Goal: Check status: Check status

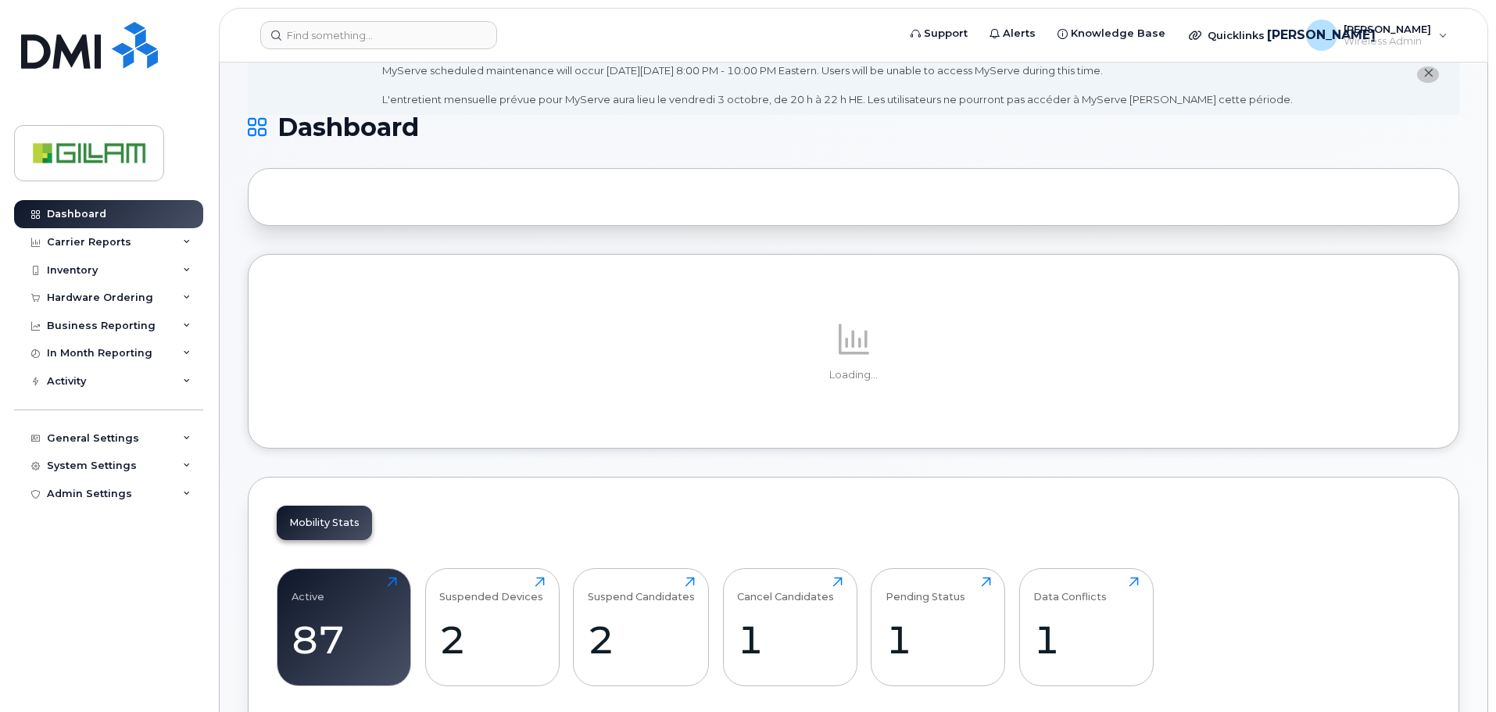
scroll to position [391, 0]
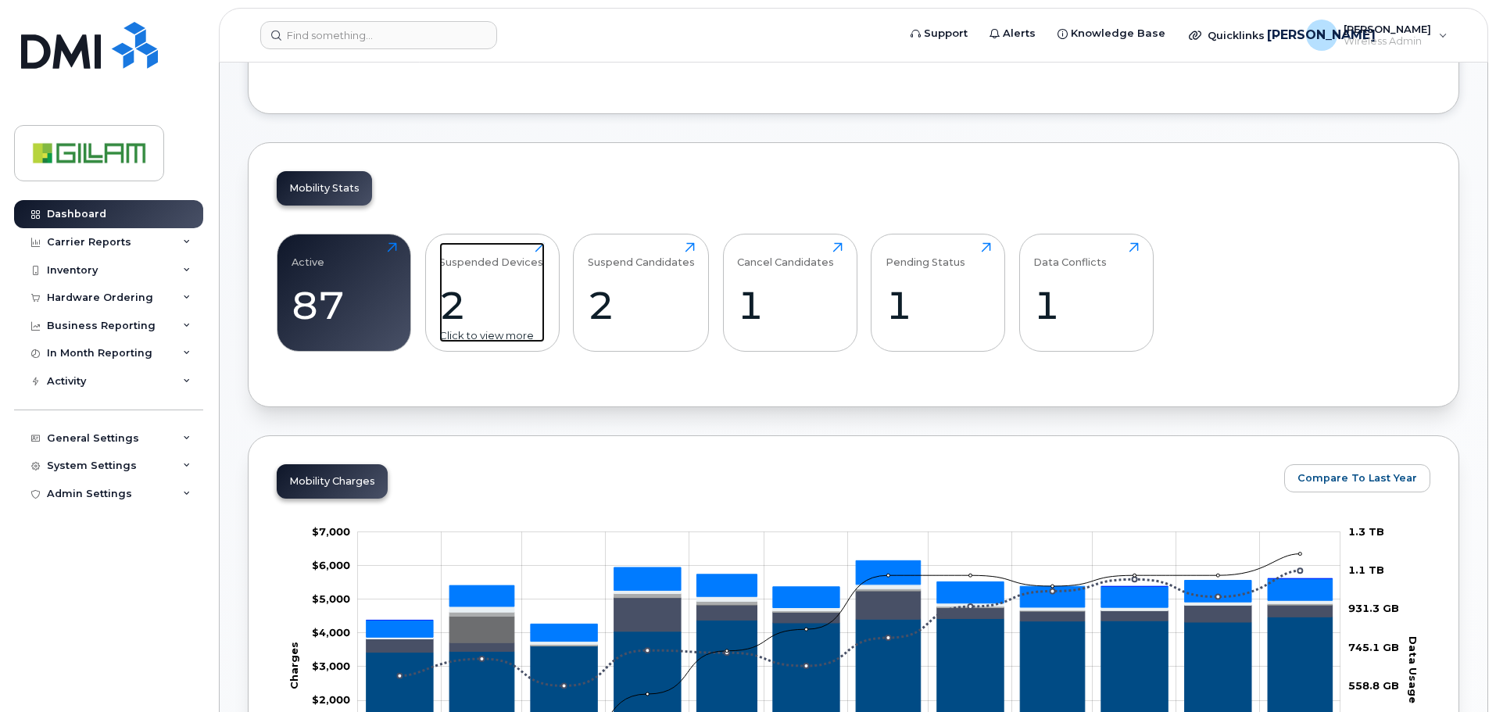
click at [462, 261] on div "Suspended Devices" at bounding box center [491, 255] width 104 height 26
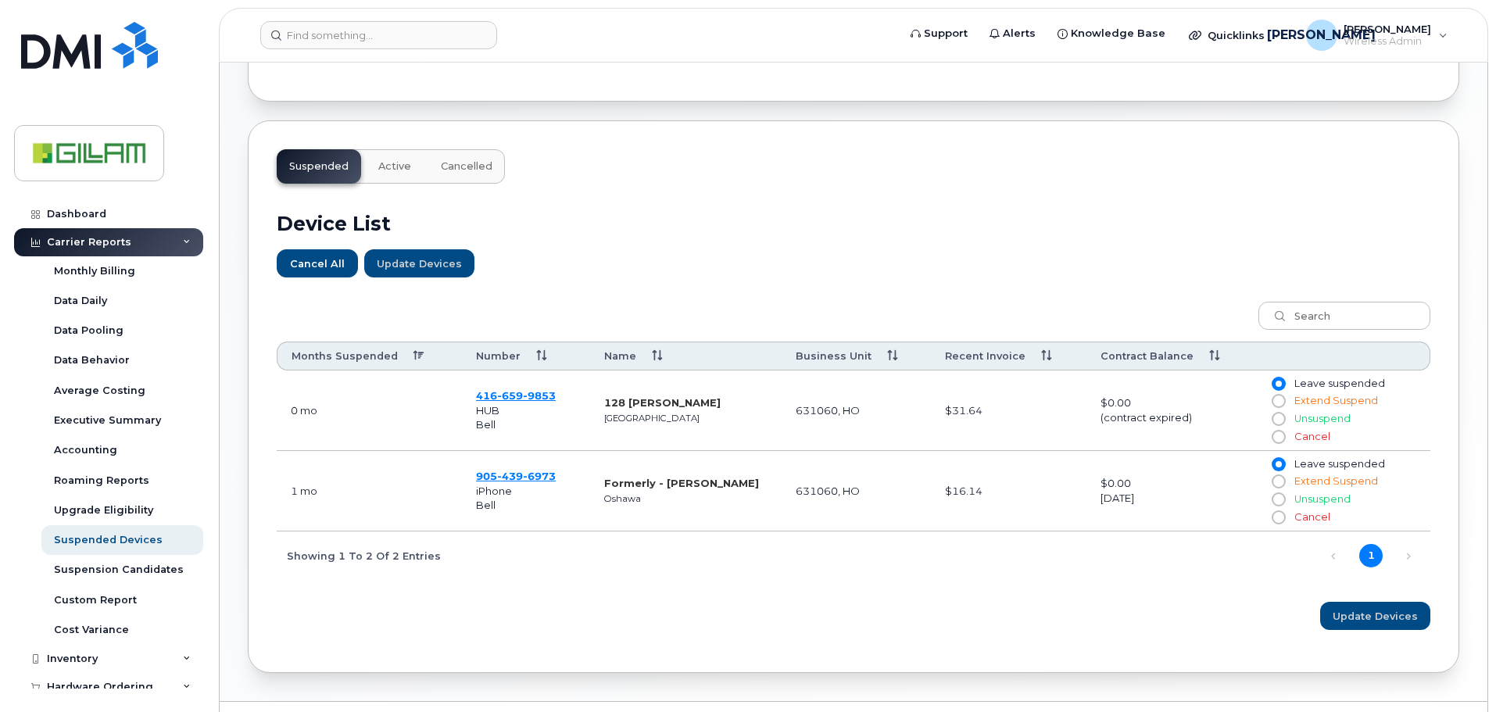
scroll to position [458, 0]
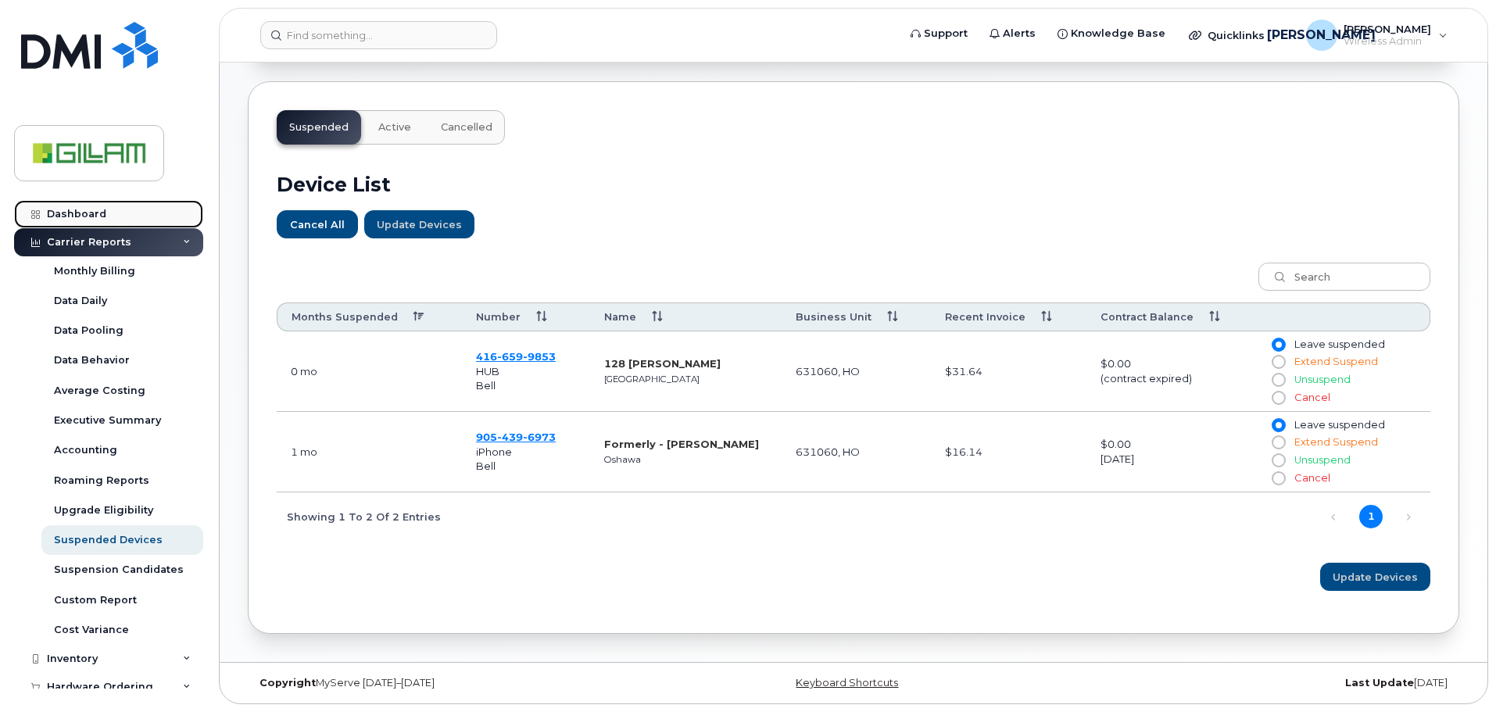
click at [73, 209] on div "Dashboard" at bounding box center [76, 214] width 59 height 13
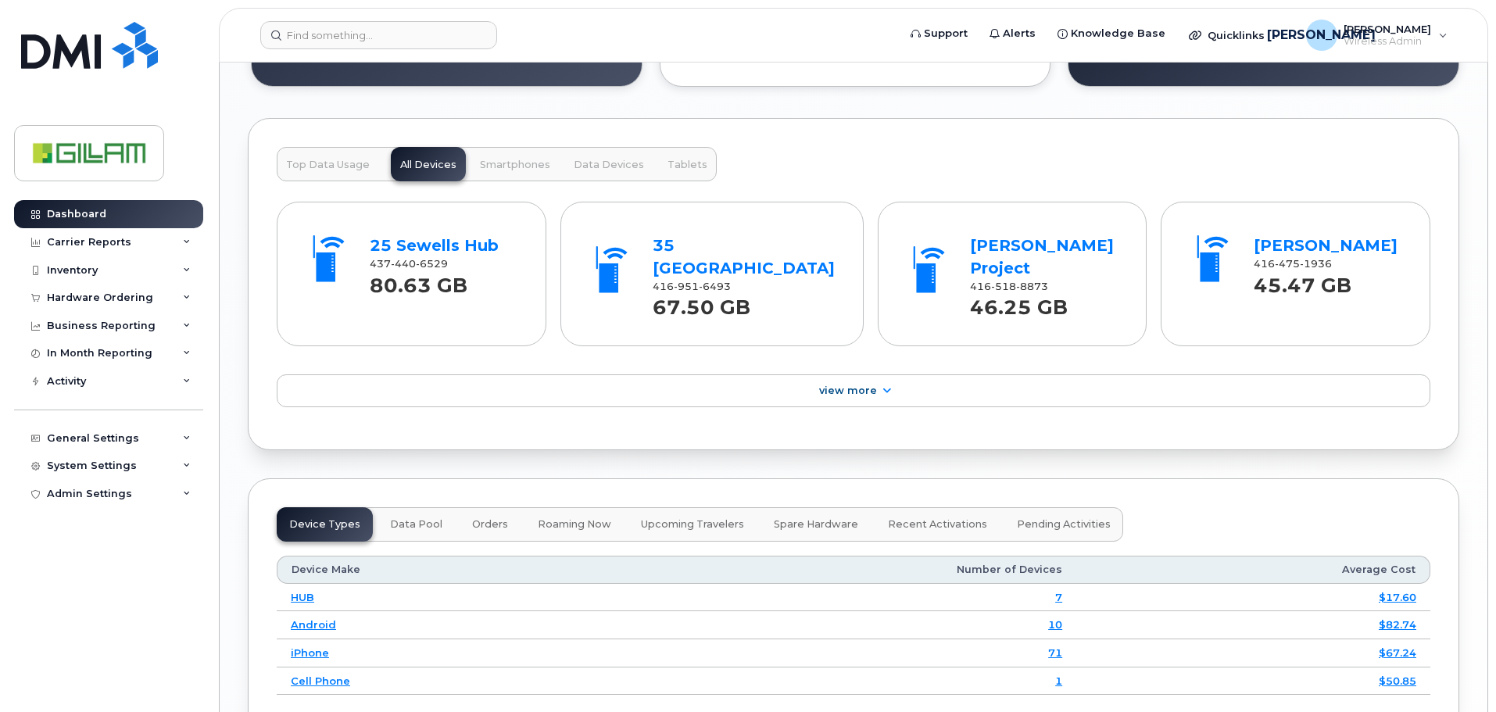
scroll to position [1641, 0]
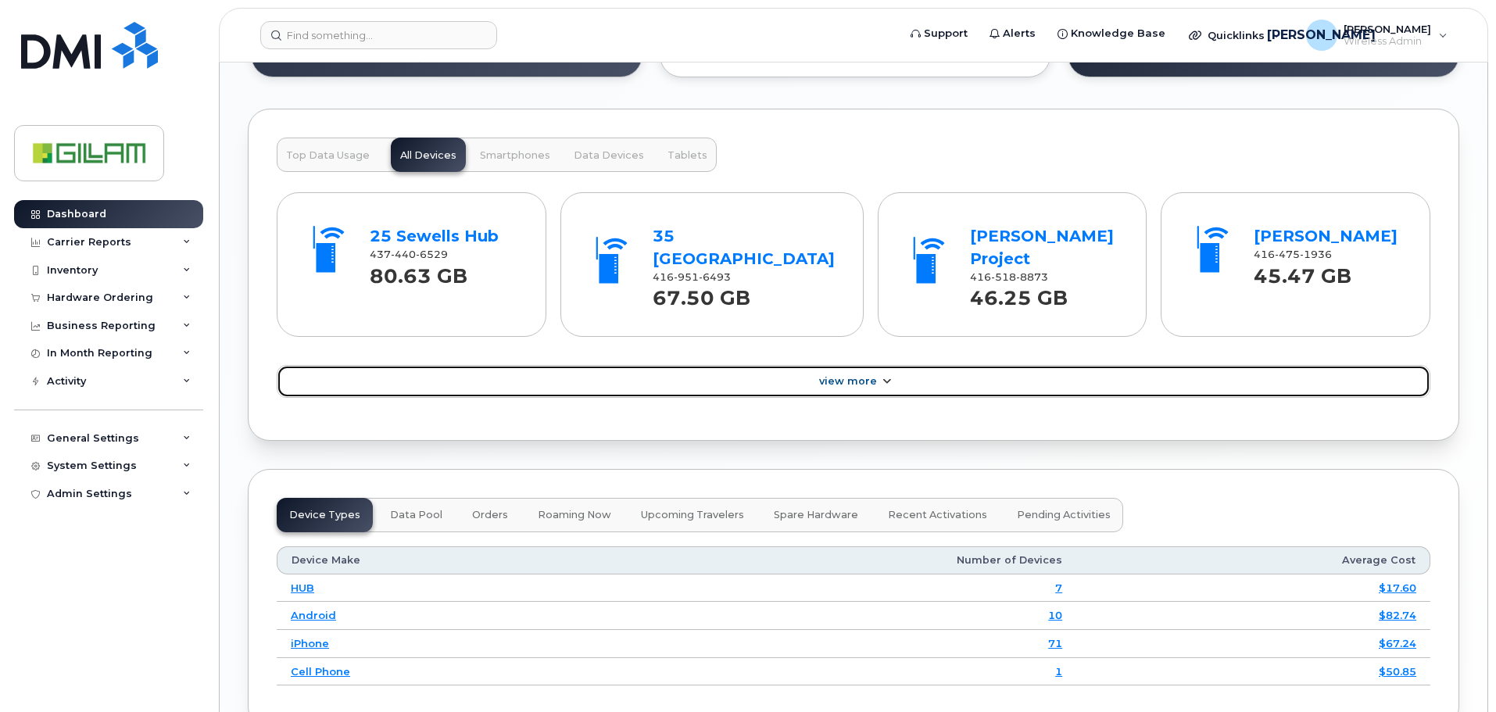
click at [887, 377] on icon at bounding box center [886, 382] width 13 height 10
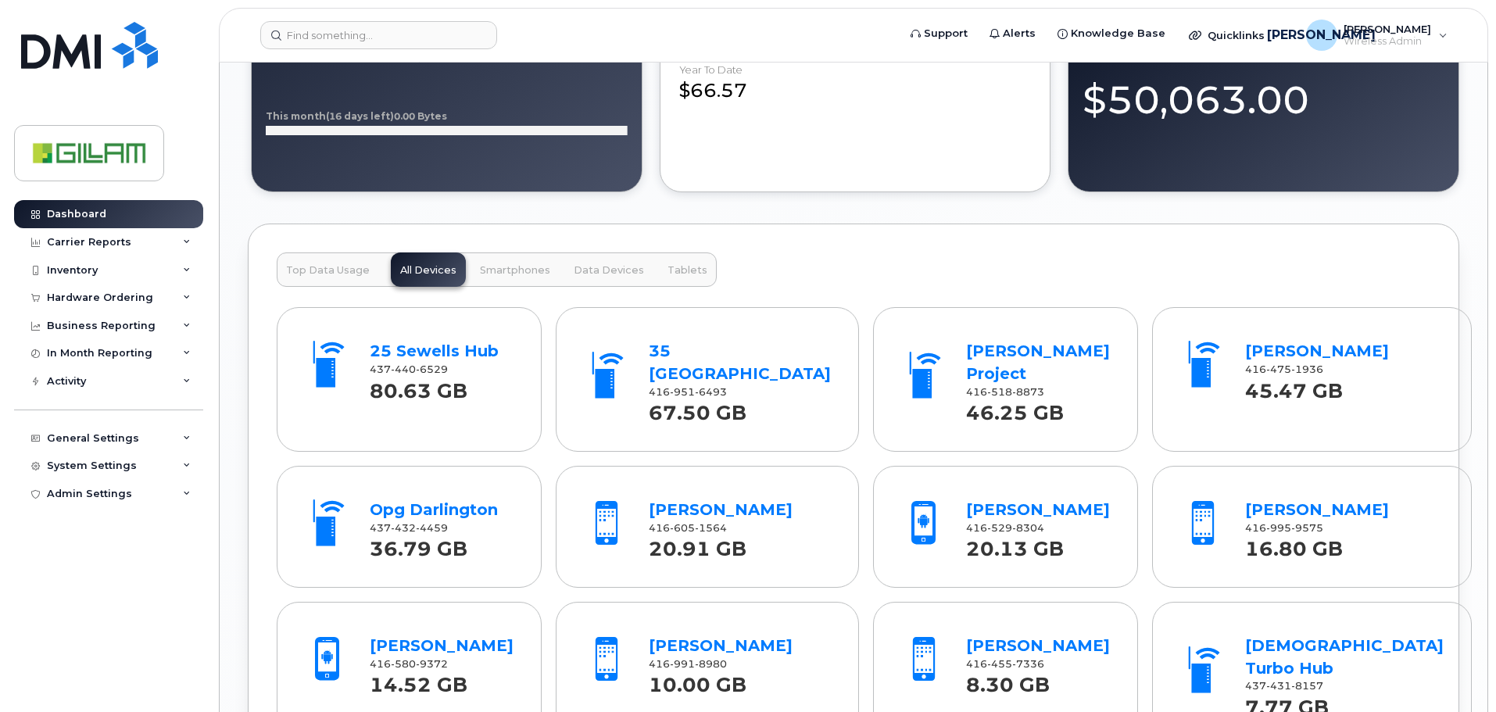
scroll to position [1485, 0]
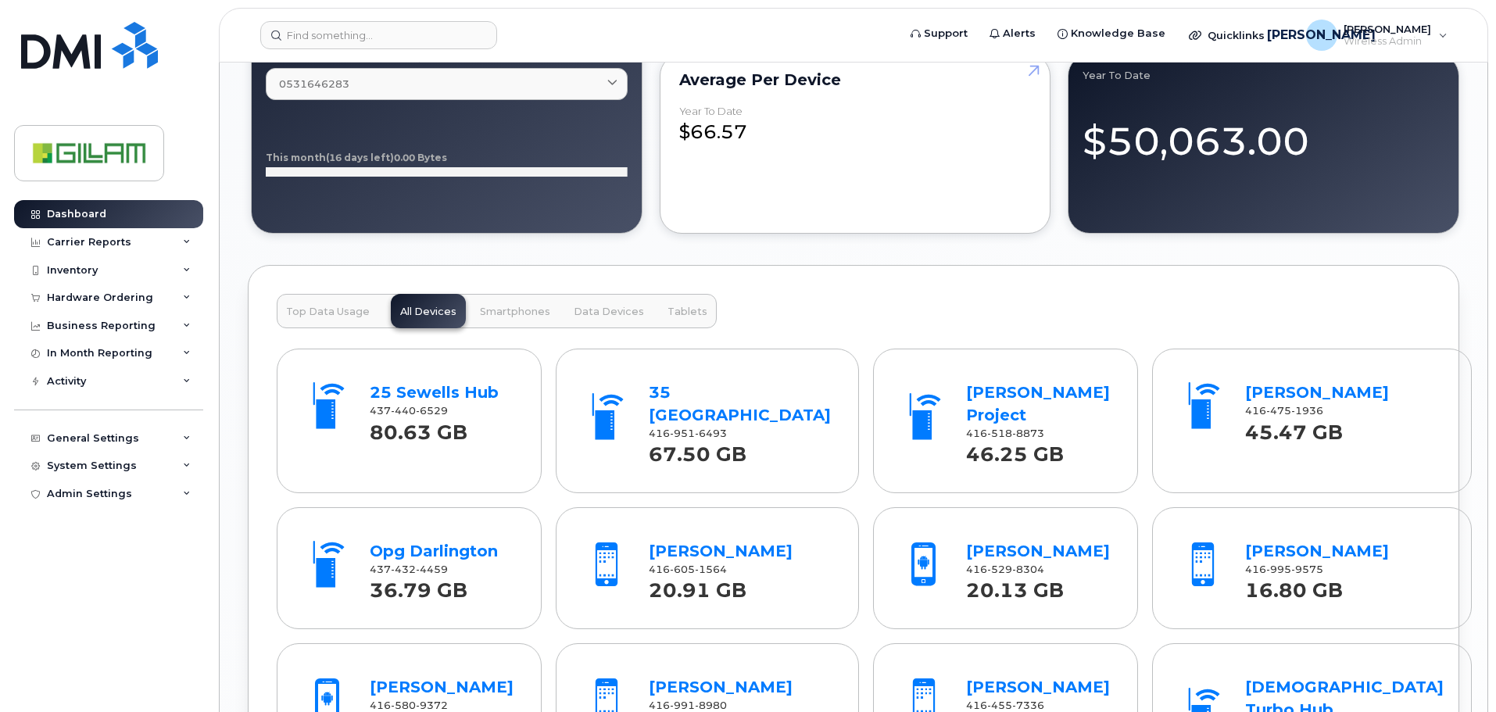
click at [603, 310] on span "Data Devices" at bounding box center [609, 312] width 70 height 13
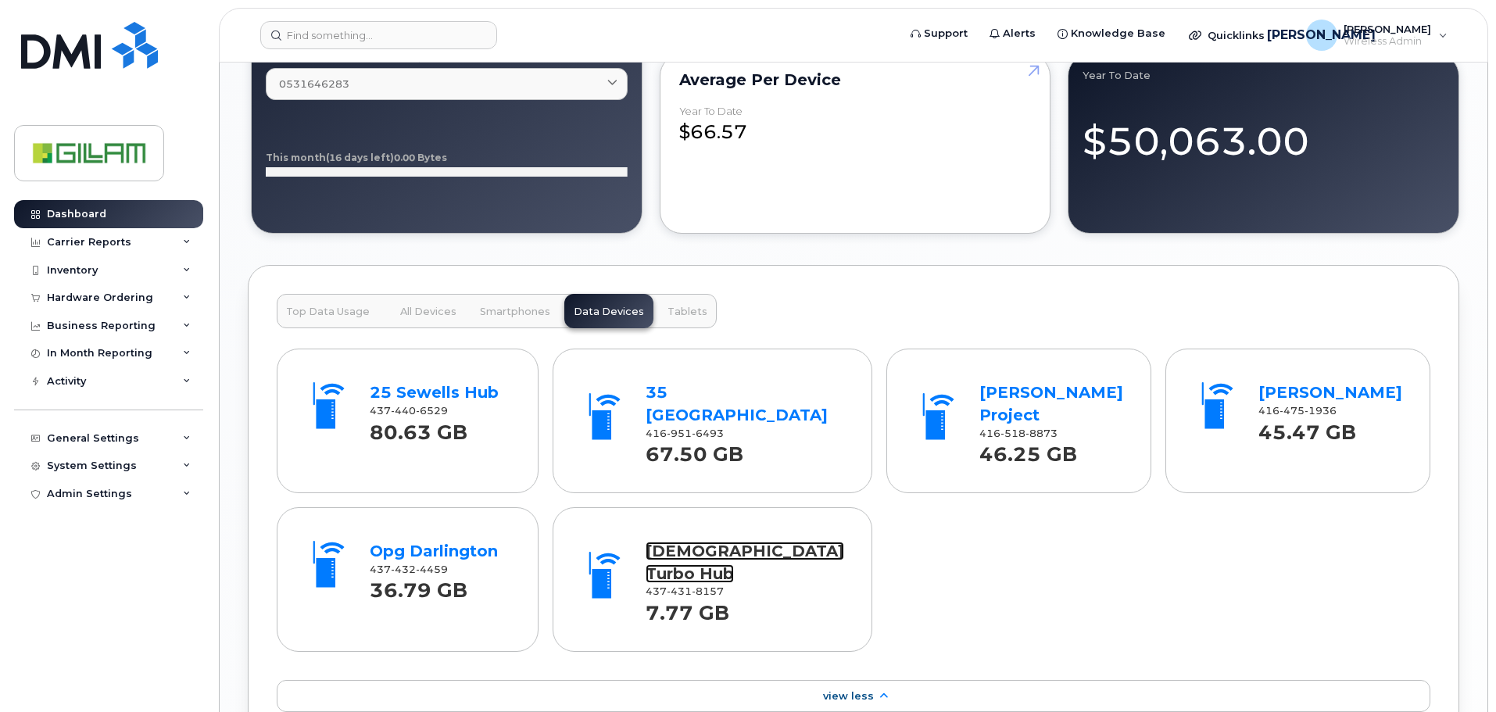
click at [710, 542] on link "Ashram Turbo Hub" at bounding box center [744, 562] width 198 height 41
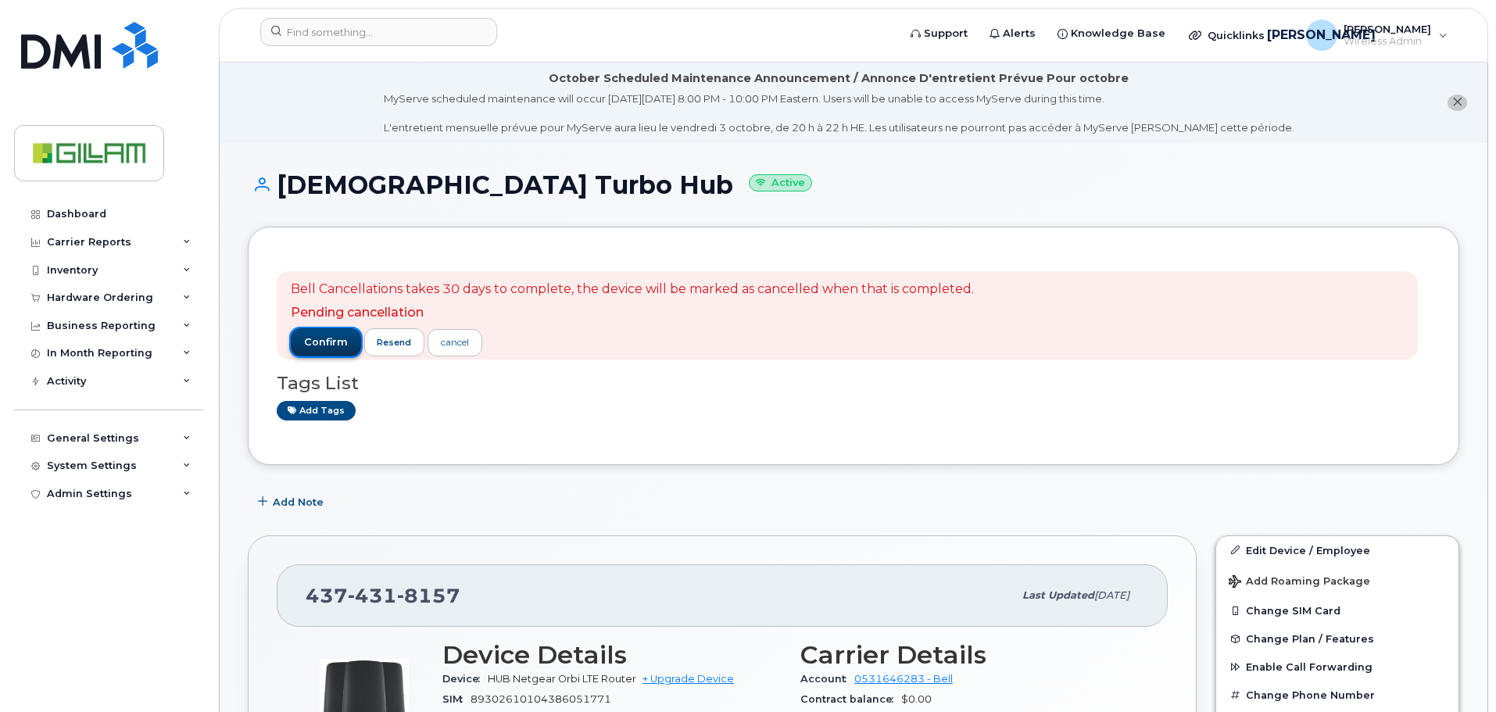
click at [325, 340] on span "confirm" at bounding box center [326, 342] width 44 height 14
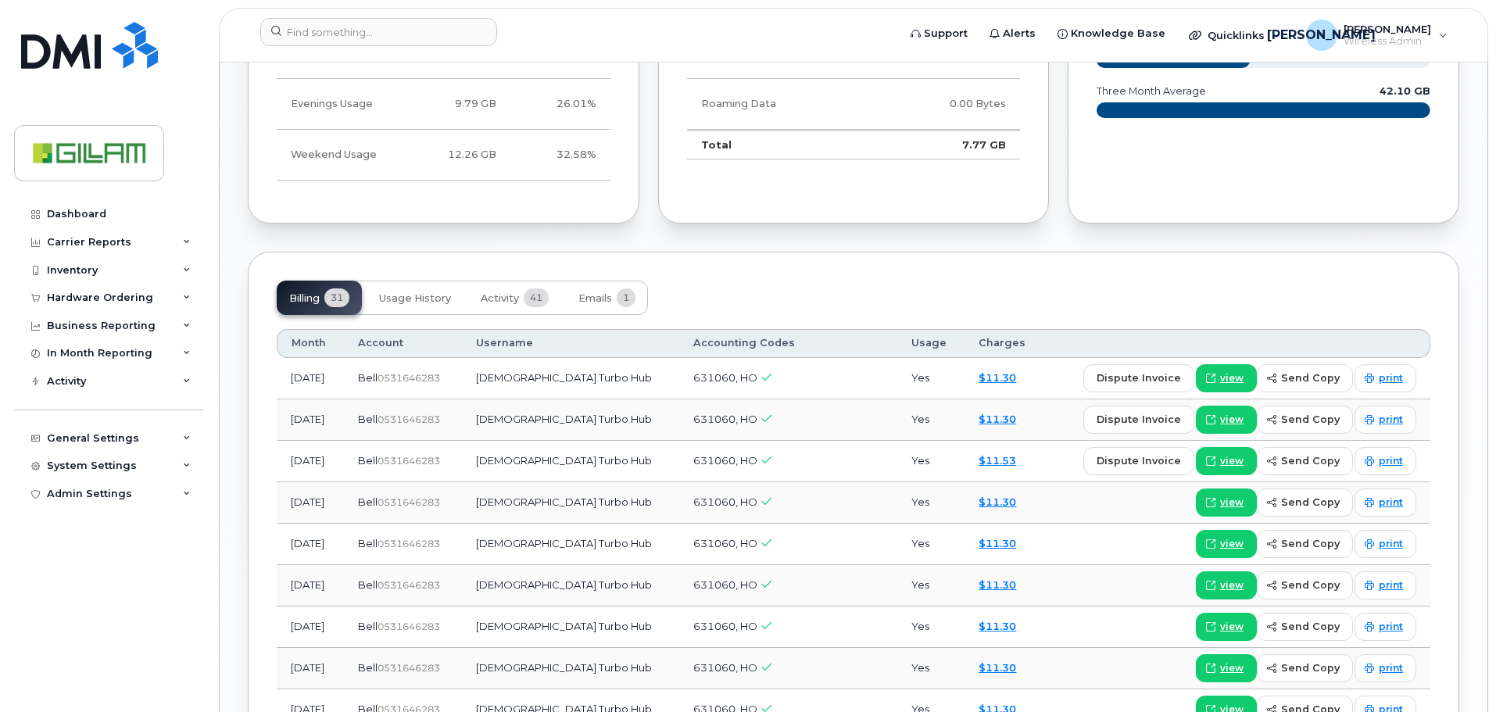
scroll to position [1016, 0]
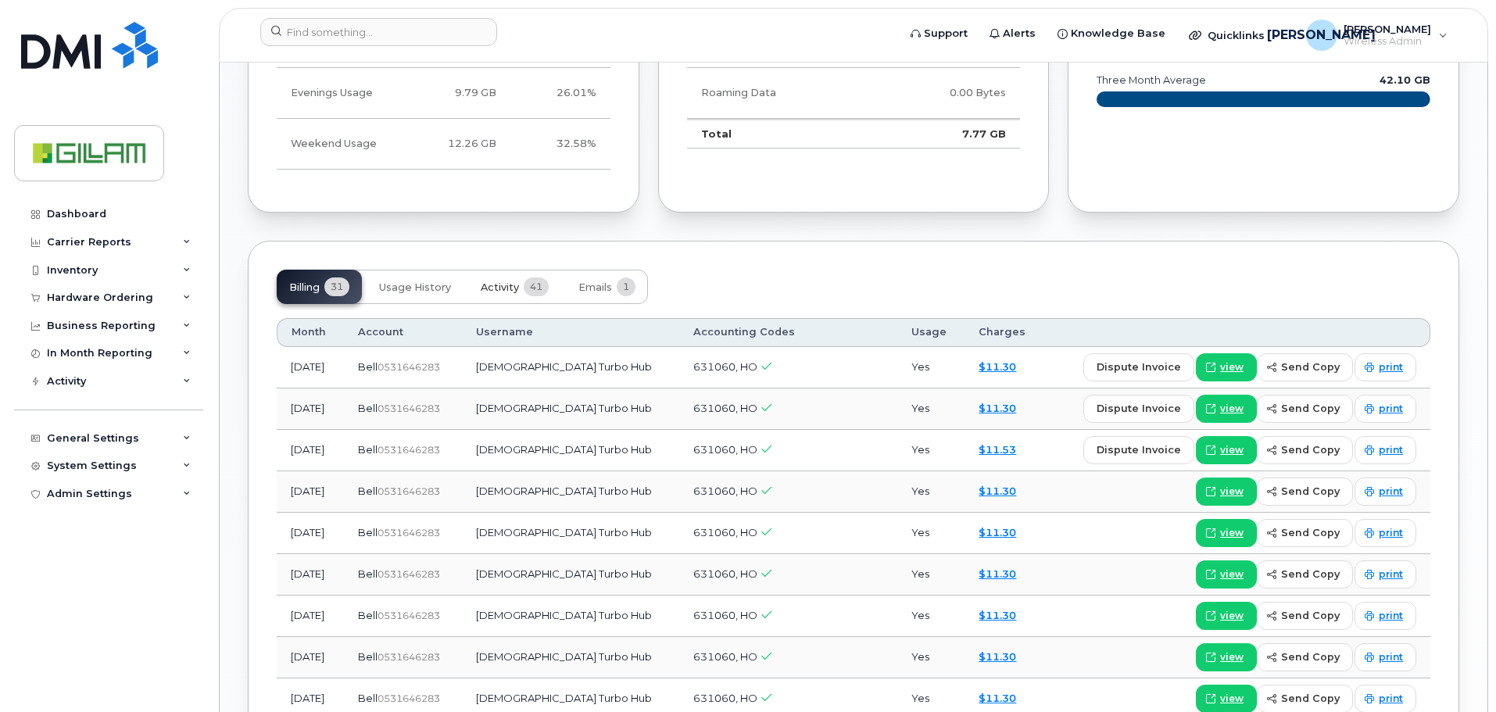
click at [497, 285] on span "Activity" at bounding box center [500, 287] width 38 height 13
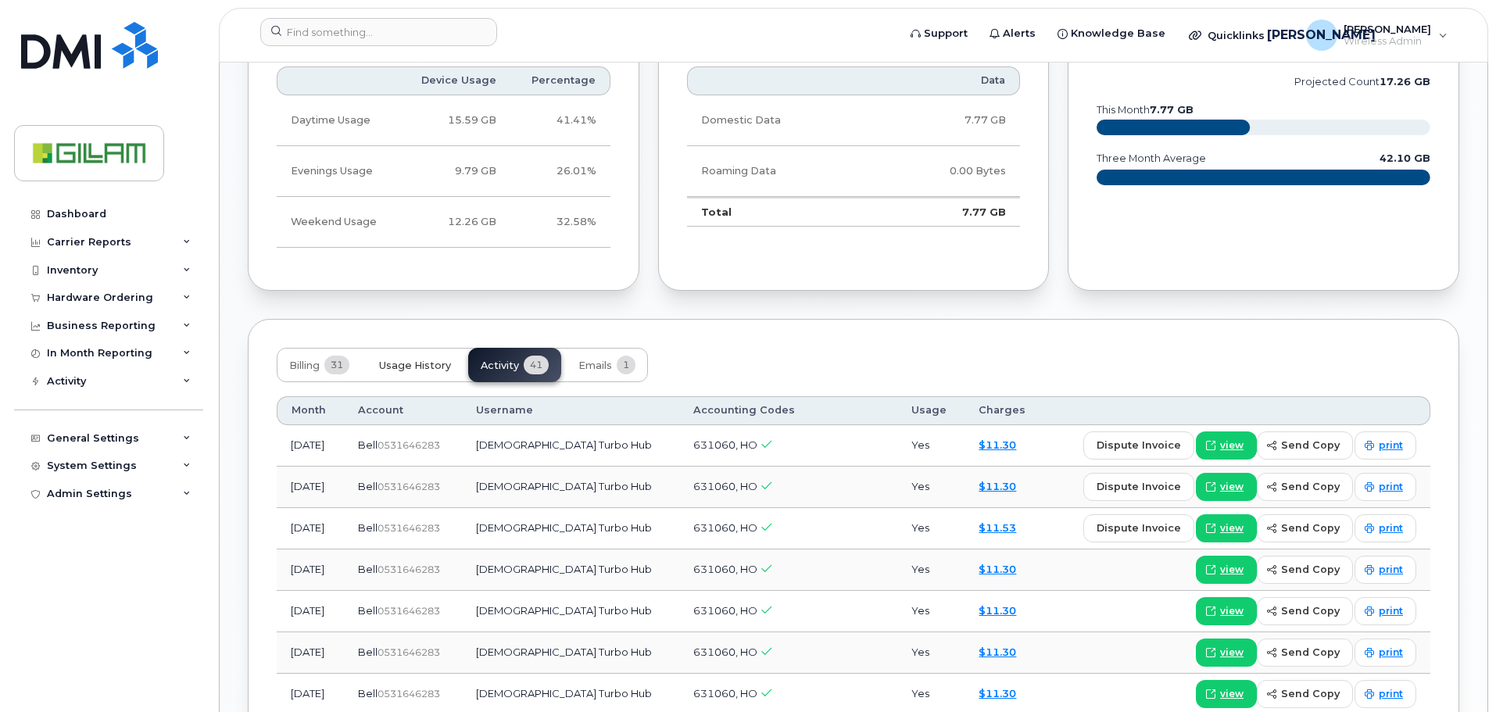
click at [425, 364] on span "Usage History" at bounding box center [415, 365] width 72 height 13
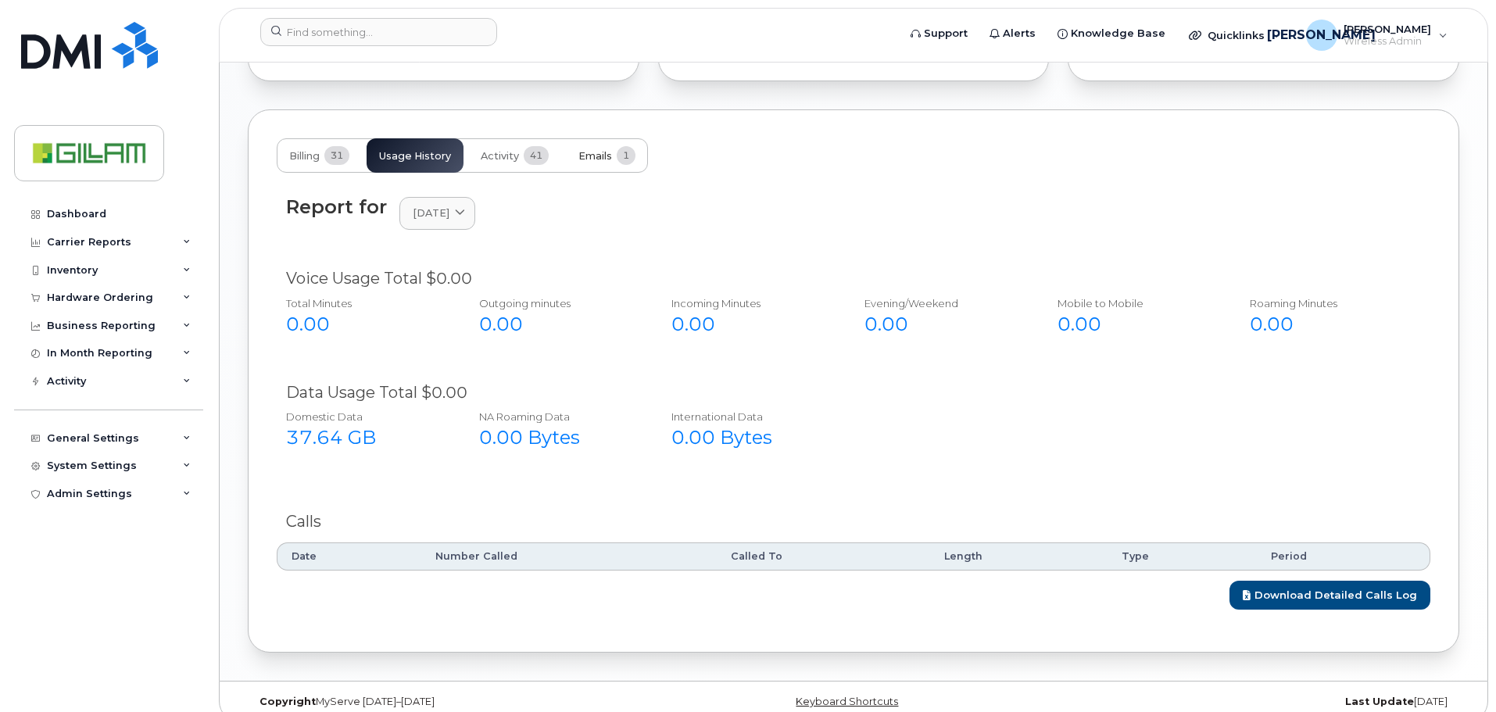
scroll to position [1166, 0]
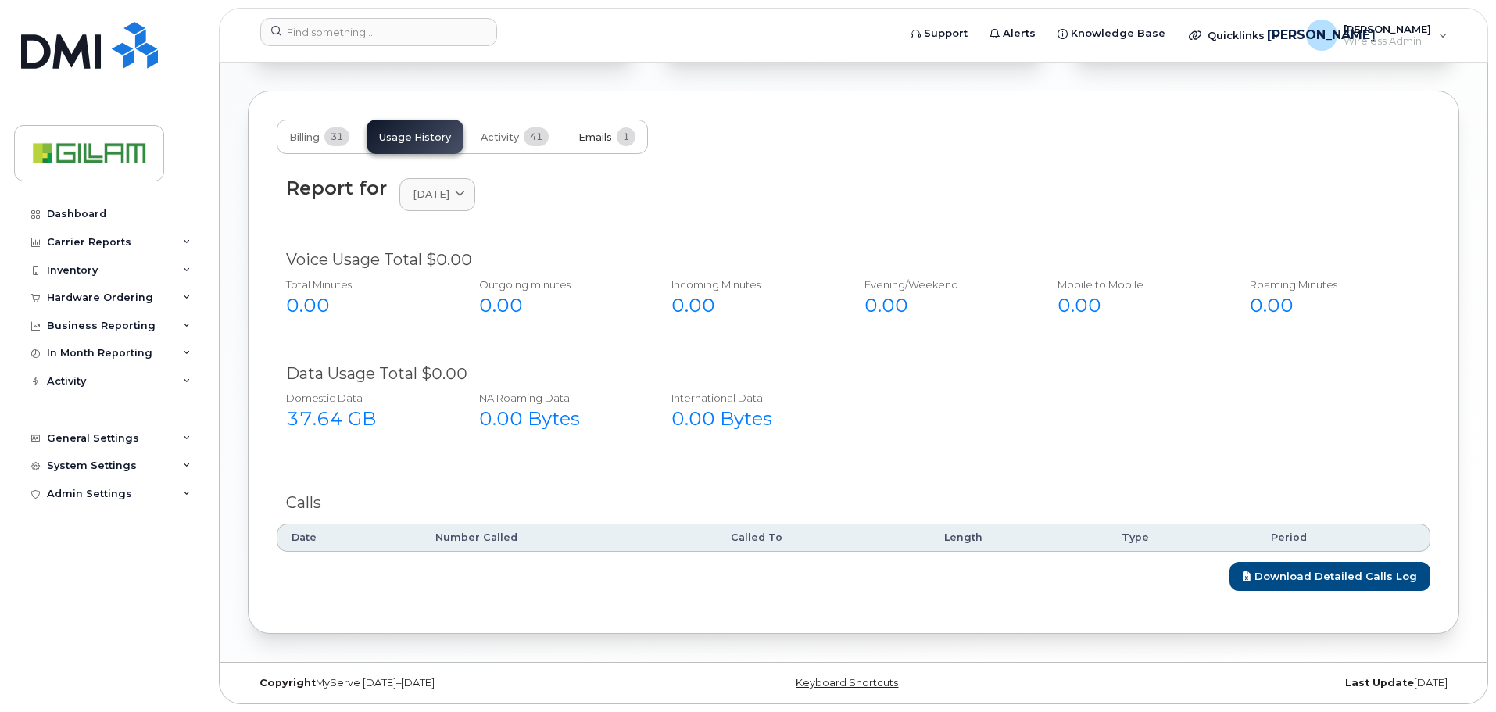
click at [602, 135] on span "Emails" at bounding box center [595, 137] width 34 height 13
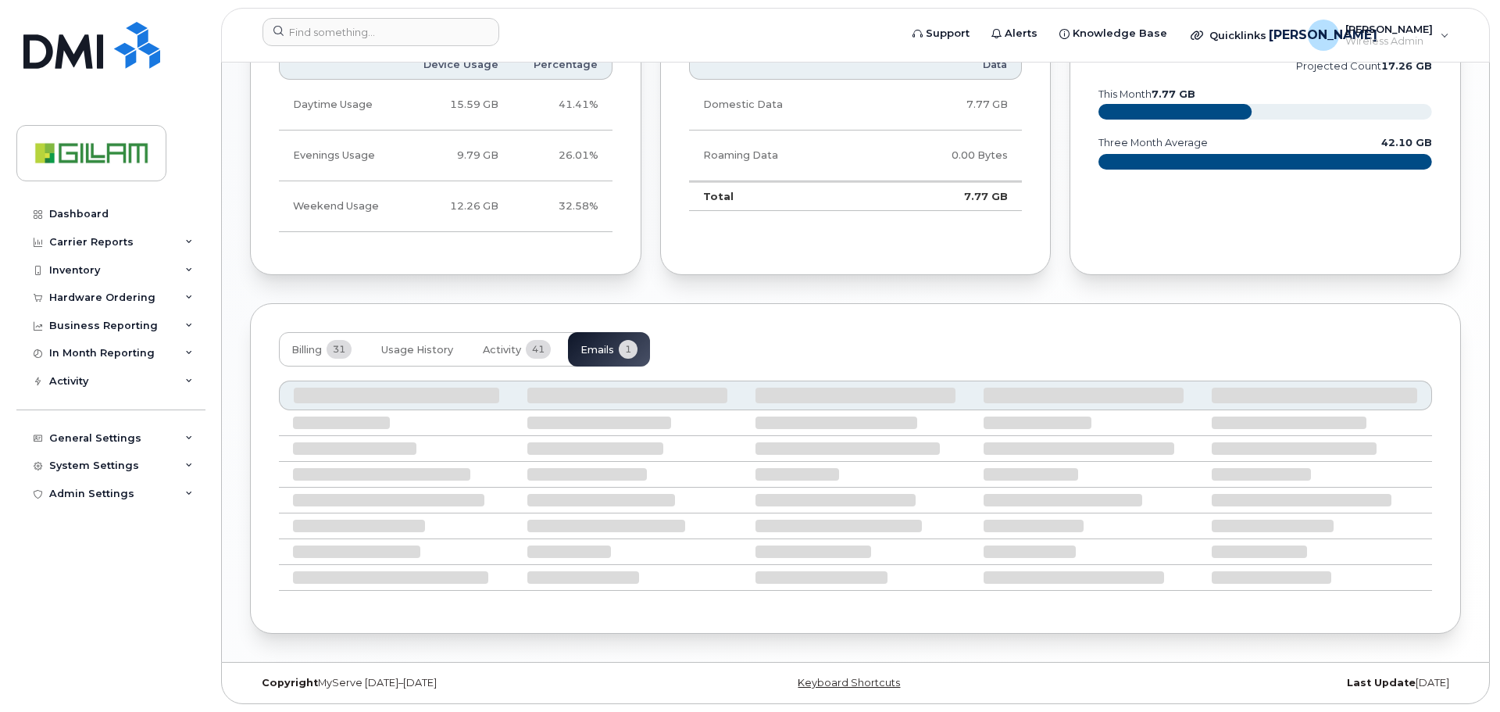
scroll to position [828, 0]
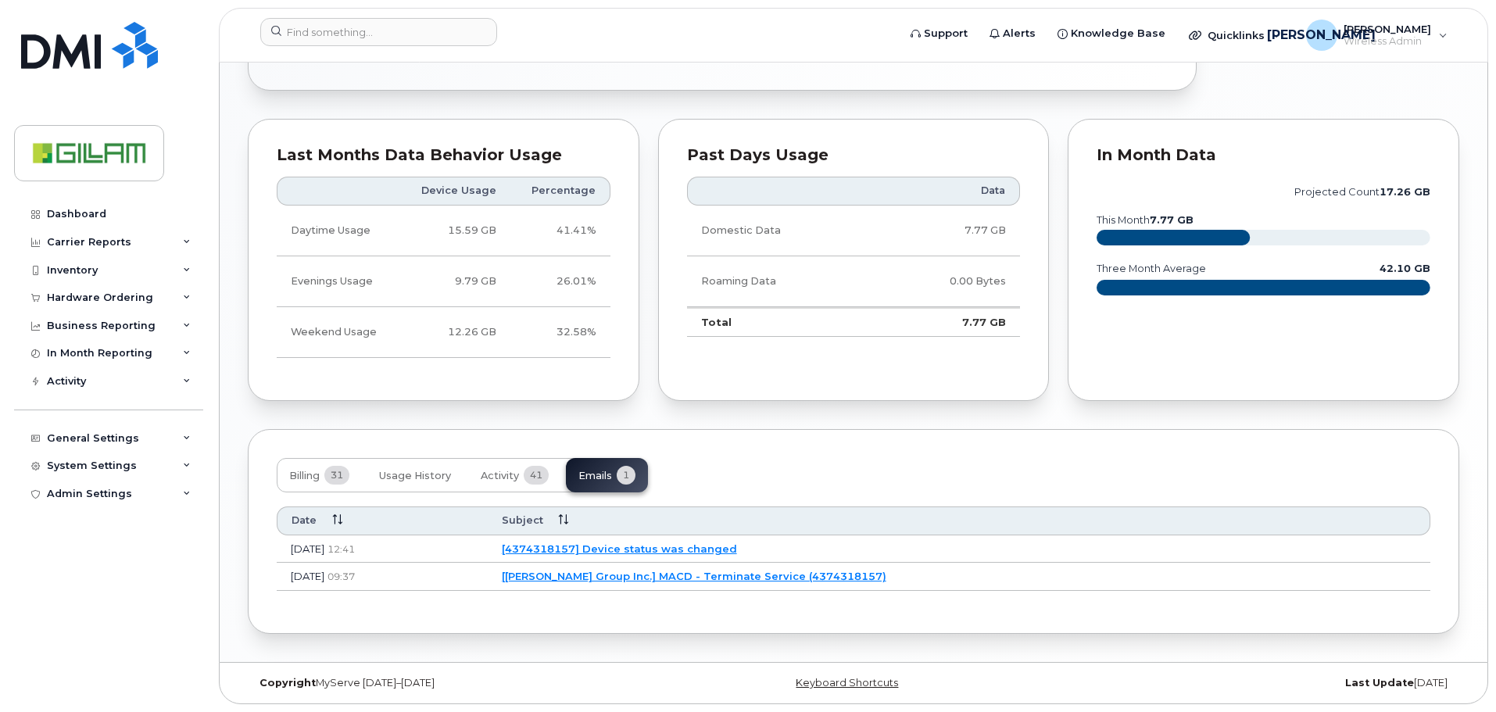
click at [731, 550] on link "[4374318157] Device status was changed" at bounding box center [619, 548] width 235 height 13
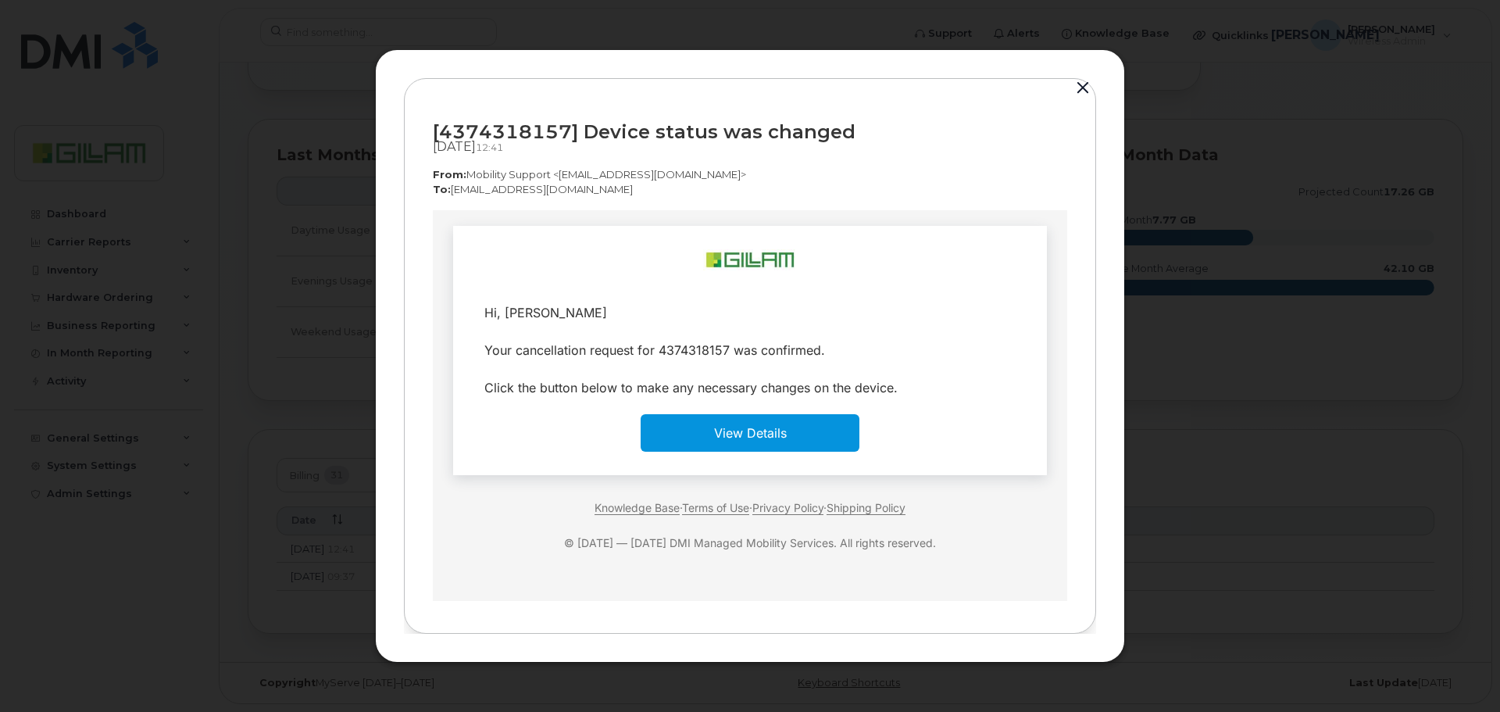
scroll to position [0, 0]
click at [792, 441] on td "View Details" at bounding box center [750, 433] width 219 height 38
click at [729, 436] on link "View Details" at bounding box center [750, 433] width 73 height 16
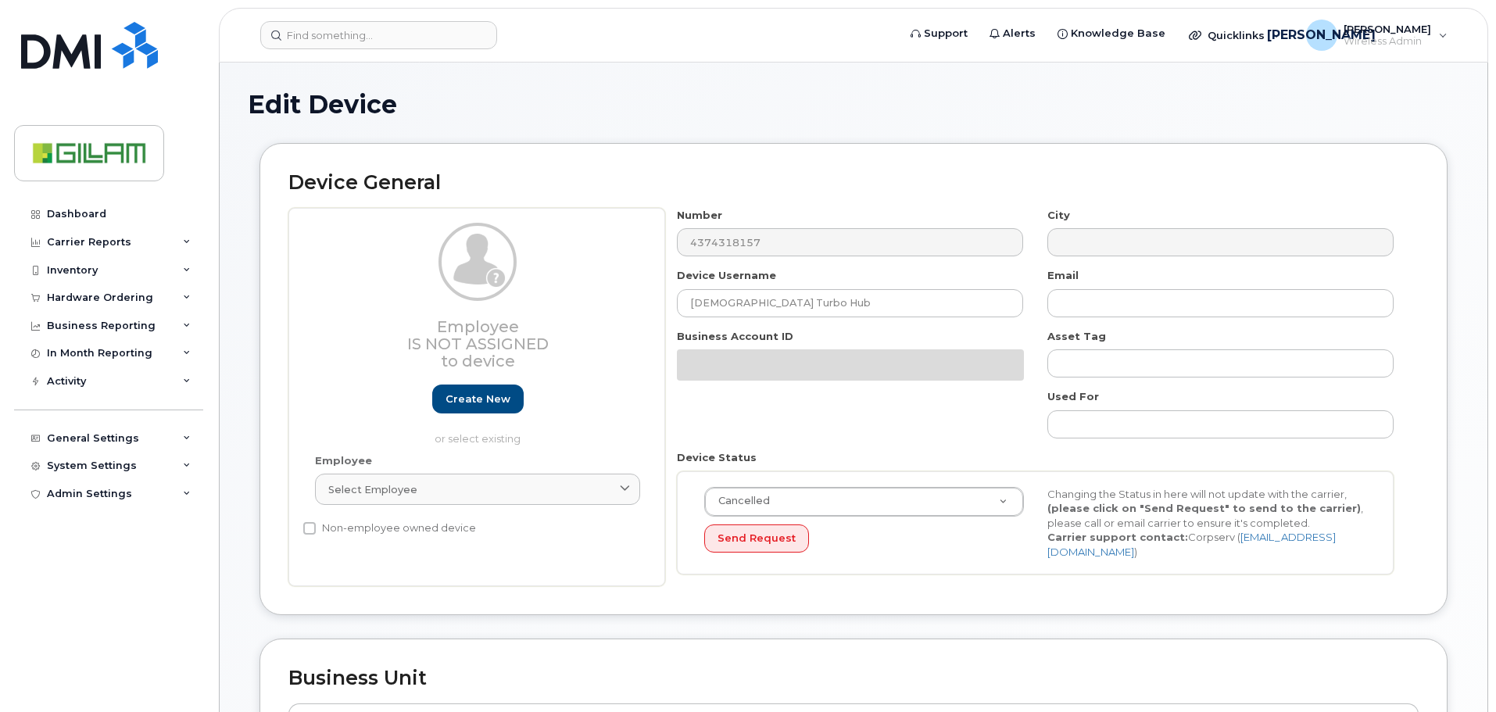
select select "5784026"
select select "81085"
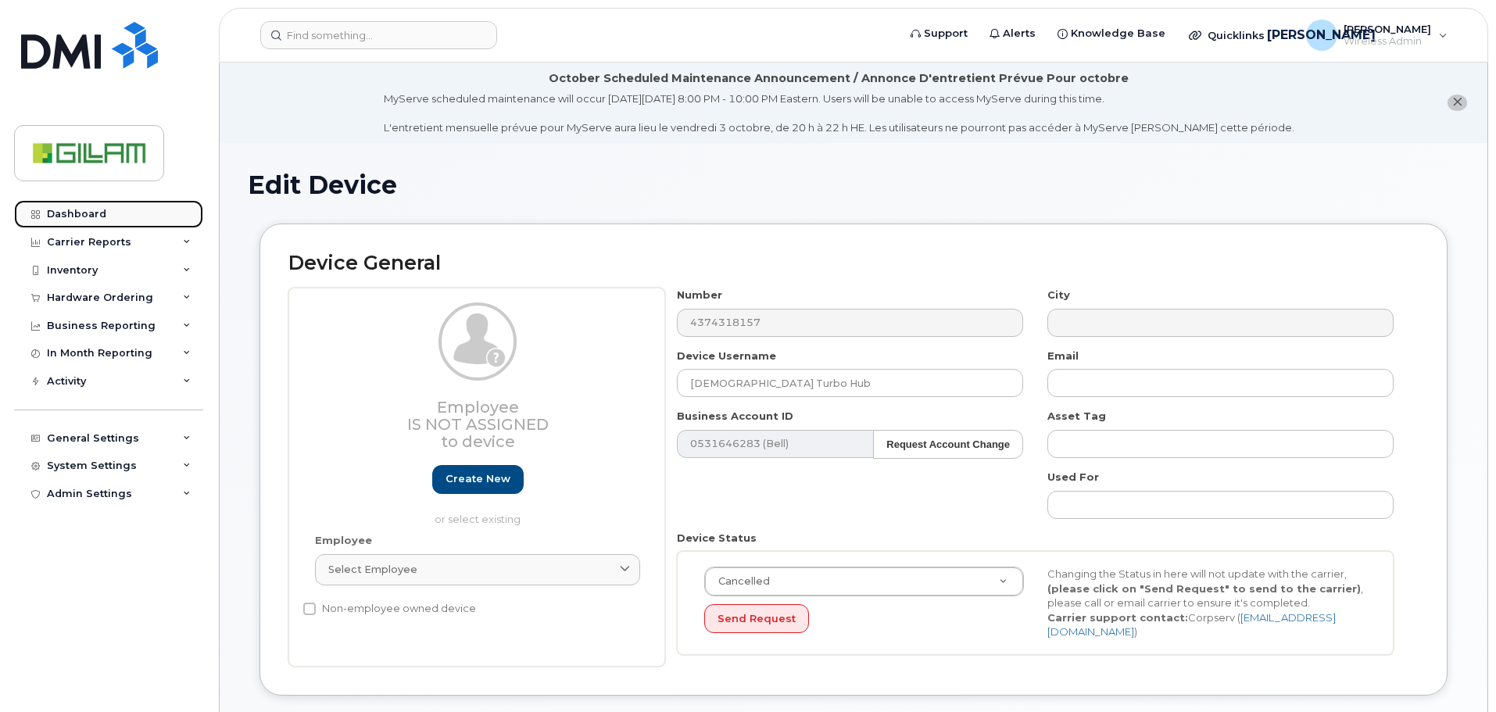
drag, startPoint x: 65, startPoint y: 211, endPoint x: 197, endPoint y: 213, distance: 132.1
click at [65, 211] on div "Dashboard" at bounding box center [76, 214] width 59 height 13
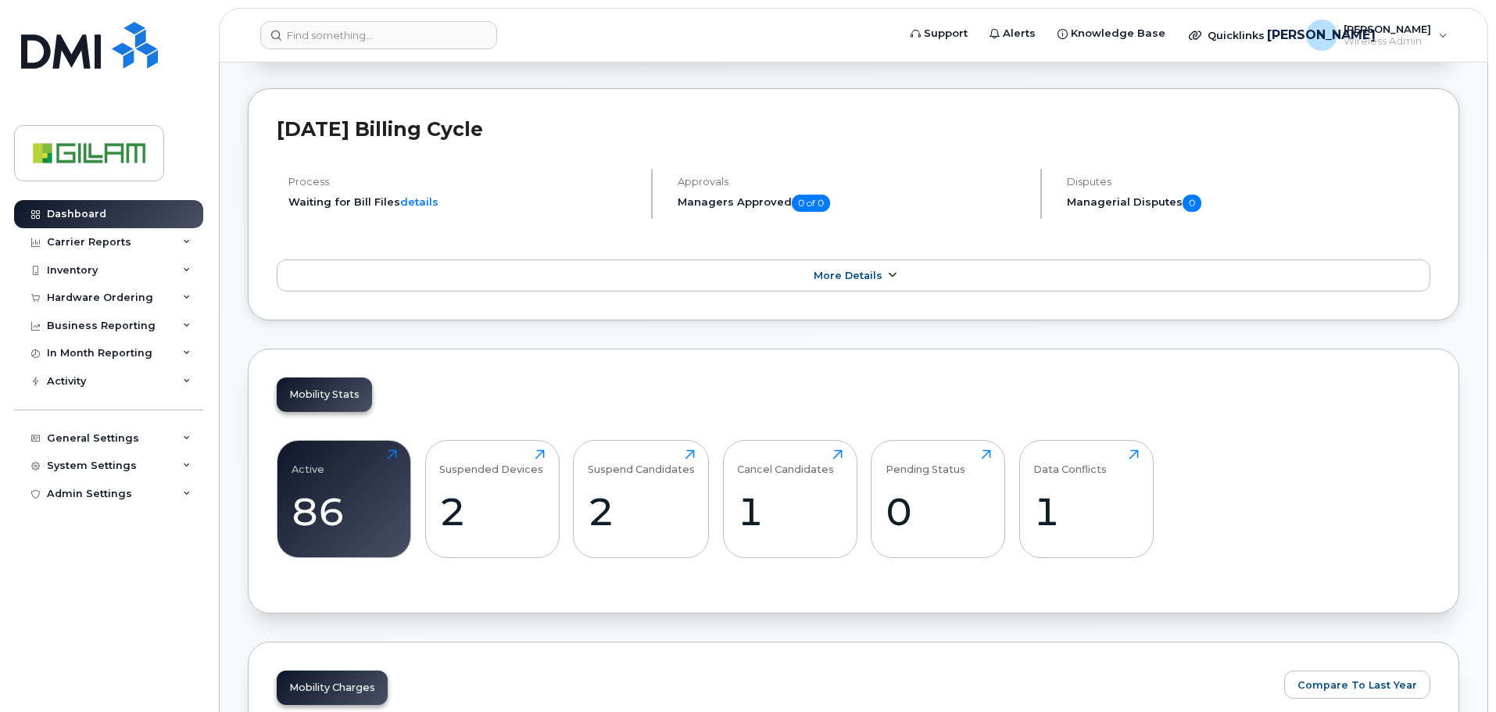
scroll to position [234, 0]
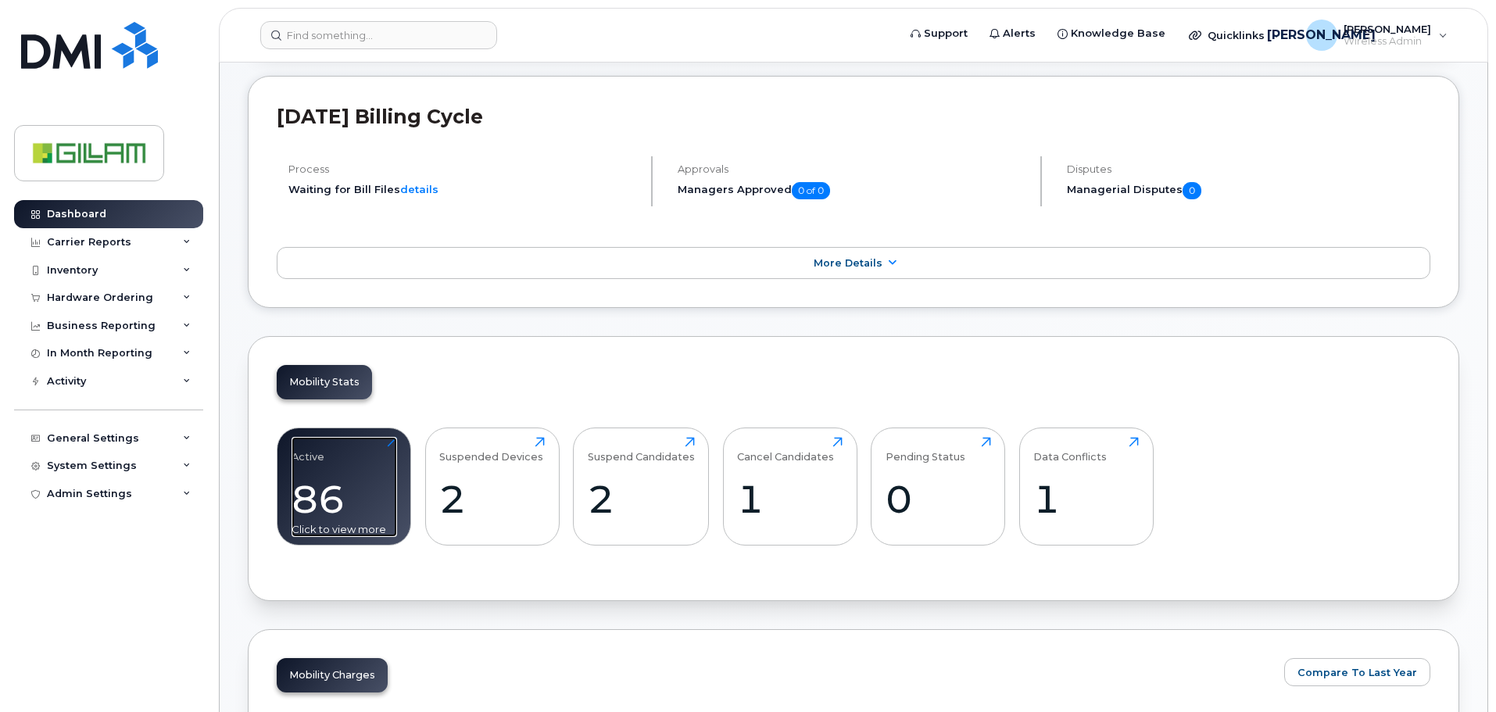
drag, startPoint x: 342, startPoint y: 481, endPoint x: 368, endPoint y: 484, distance: 25.9
click at [342, 481] on div "86" at bounding box center [343, 499] width 105 height 46
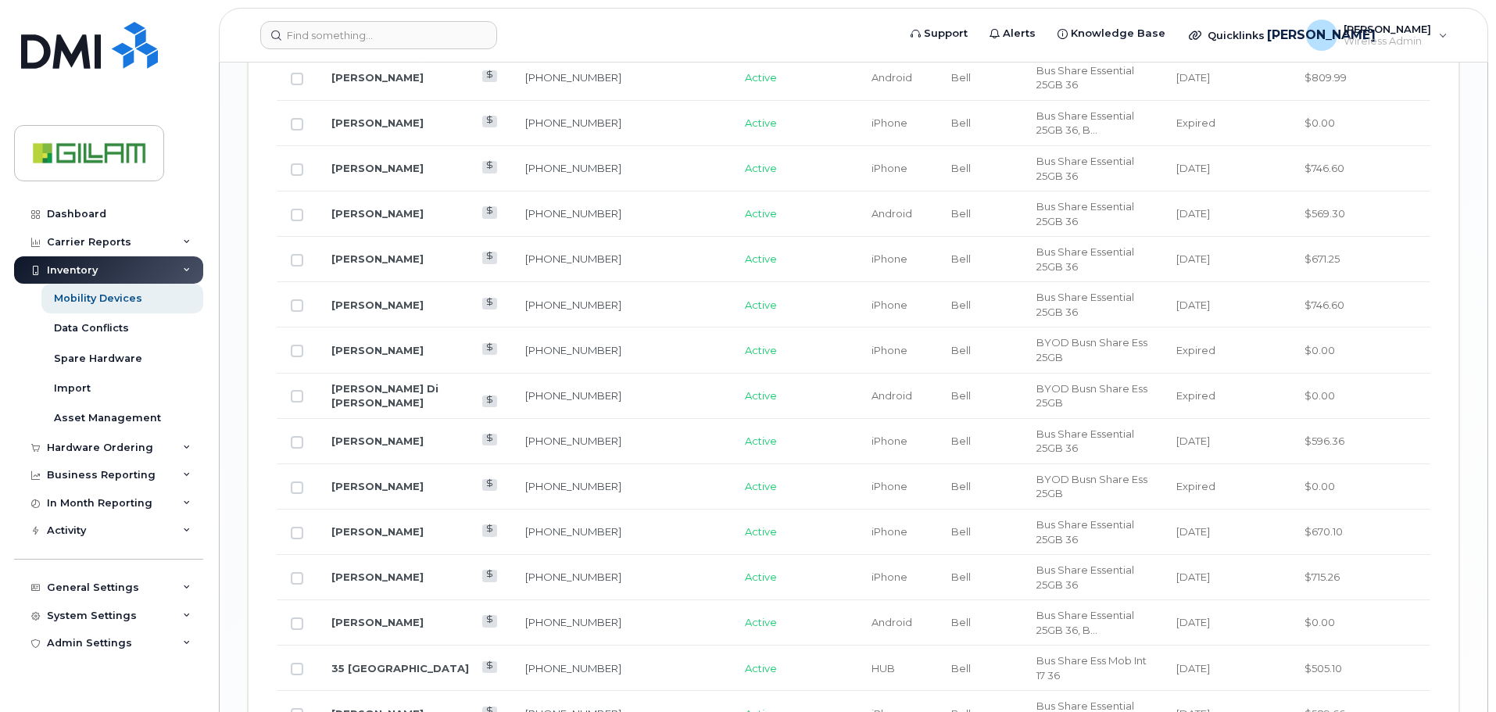
scroll to position [1934, 0]
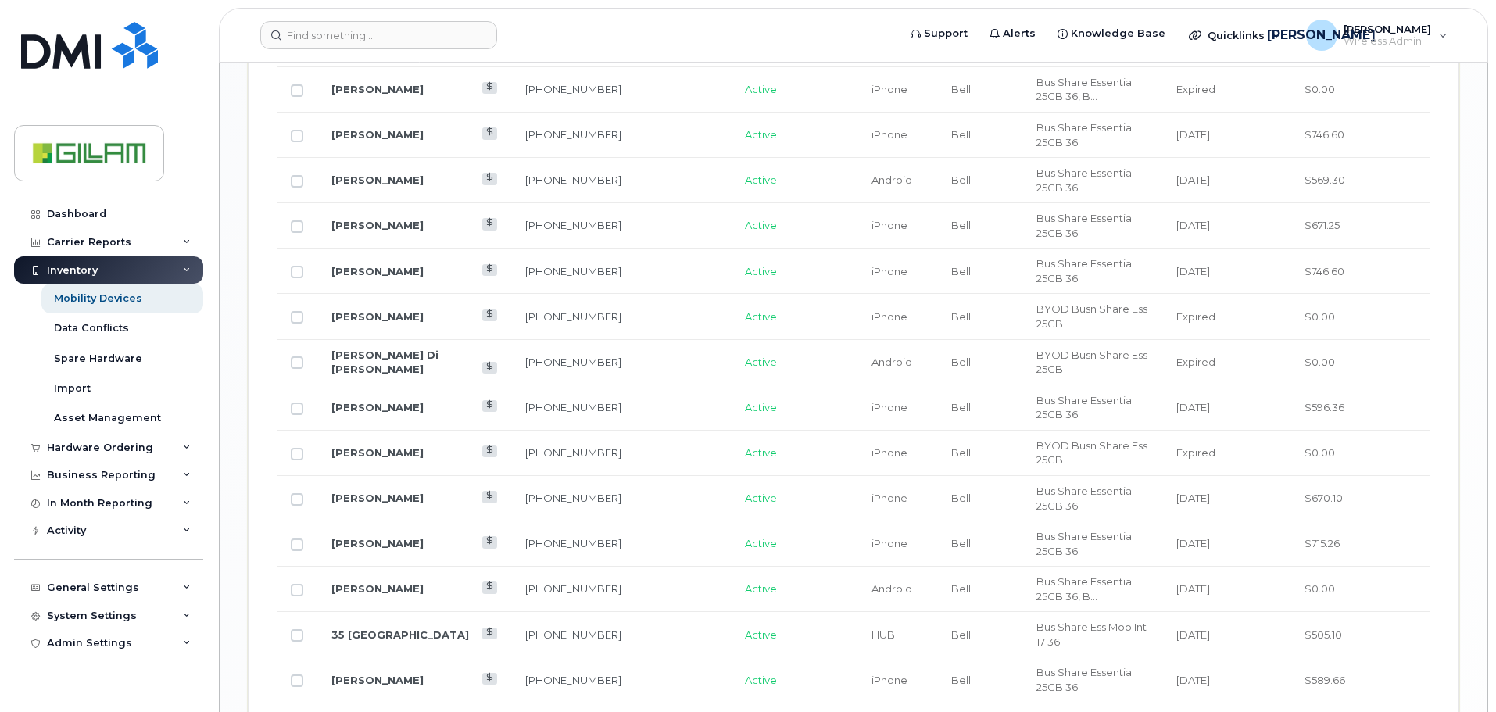
drag, startPoint x: 361, startPoint y: 492, endPoint x: 441, endPoint y: 489, distance: 79.8
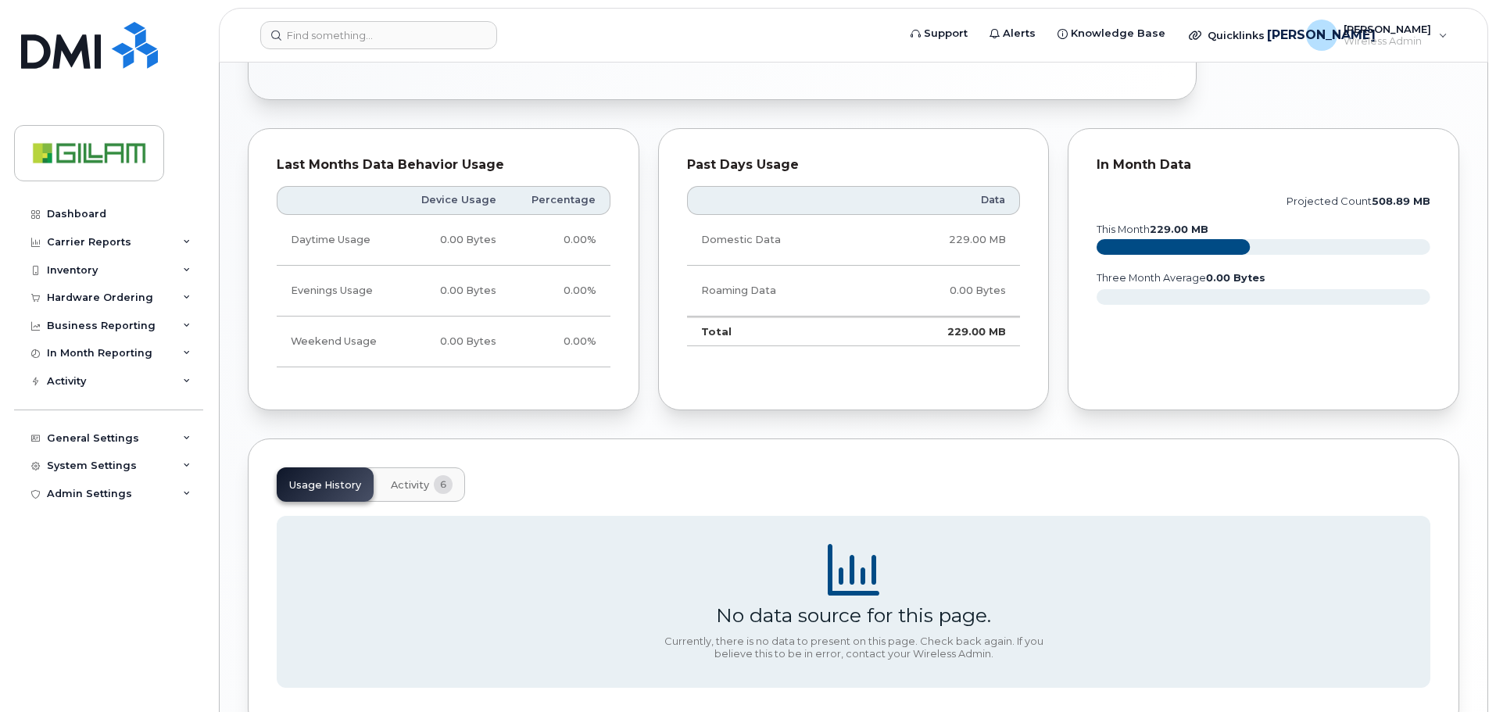
scroll to position [449, 0]
